Goal: Information Seeking & Learning: Learn about a topic

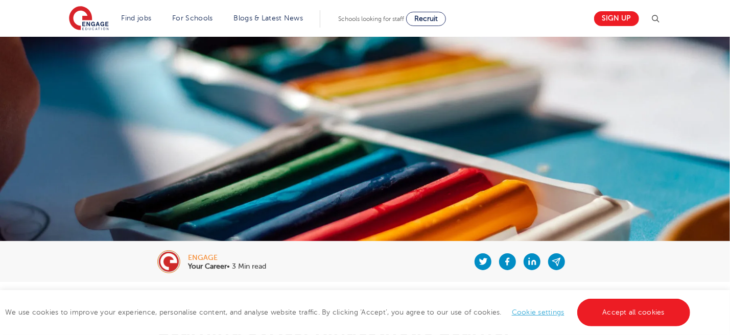
scroll to position [499, 0]
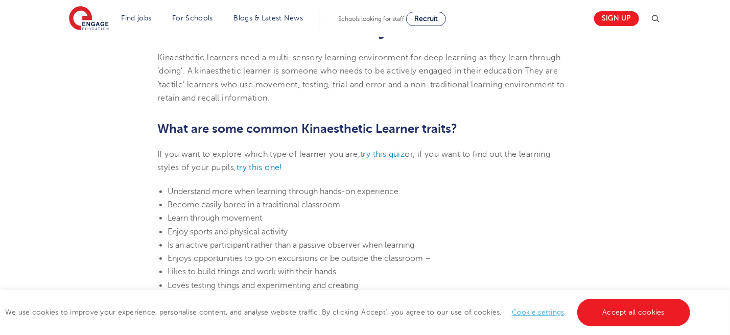
click at [311, 102] on p "Kinaesthetic learners need a multi-sensory learning environment for deep learni…" at bounding box center [364, 78] width 415 height 54
click at [283, 99] on p "Kinaesthetic learners need a multi-sensory learning environment for deep learni…" at bounding box center [364, 78] width 415 height 54
click at [292, 98] on p "Kinaesthetic learners need a multi-sensory learning environment for deep learni…" at bounding box center [364, 78] width 415 height 54
click at [284, 89] on p "Kinaesthetic learners need a multi-sensory learning environment for deep learni…" at bounding box center [364, 78] width 415 height 54
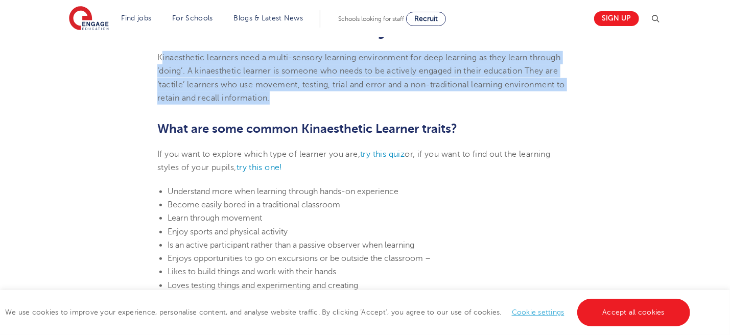
drag, startPoint x: 160, startPoint y: 54, endPoint x: 275, endPoint y: 97, distance: 122.7
click at [275, 97] on p "Kinaesthetic learners need a multi-sensory learning environment for deep learni…" at bounding box center [364, 78] width 415 height 54
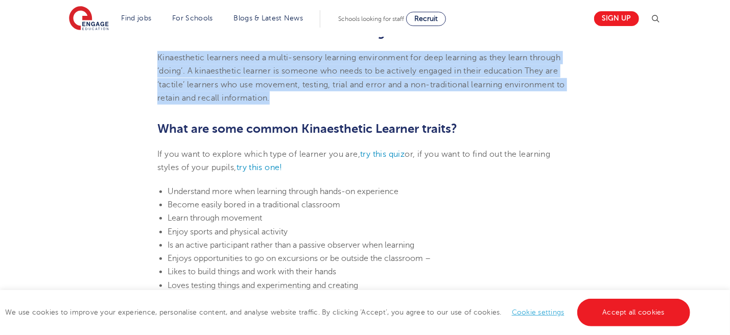
drag, startPoint x: 157, startPoint y: 55, endPoint x: 296, endPoint y: 97, distance: 145.5
click at [296, 97] on p "Kinaesthetic learners need a multi-sensory learning environment for deep learni…" at bounding box center [364, 78] width 415 height 54
copy span "Kinaesthetic learners need a multi-sensory learning environment for deep learni…"
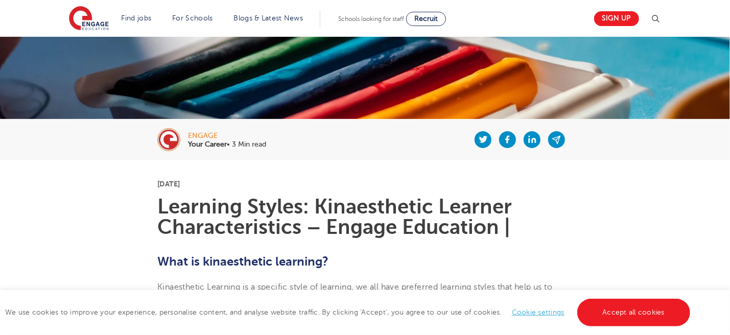
scroll to position [0, 0]
